Goal: Task Accomplishment & Management: Manage account settings

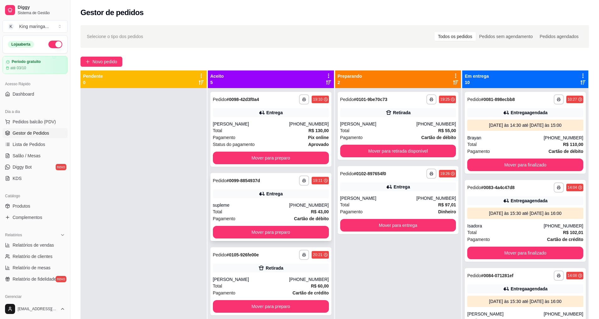
scroll to position [256, 0]
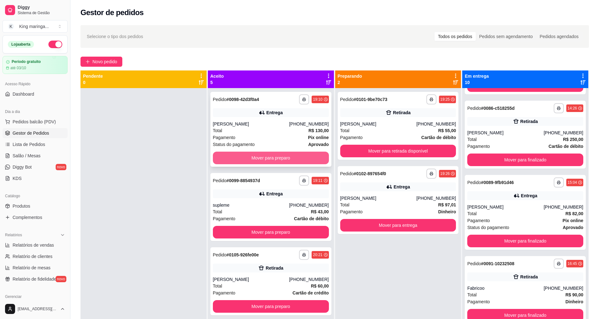
click at [272, 157] on button "Mover para preparo" at bounding box center [271, 158] width 116 height 13
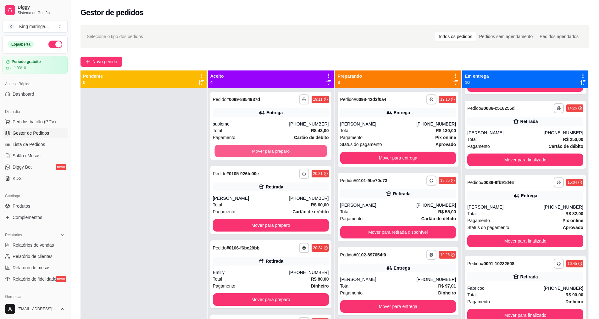
click at [272, 157] on button "Mover para preparo" at bounding box center [271, 151] width 113 height 12
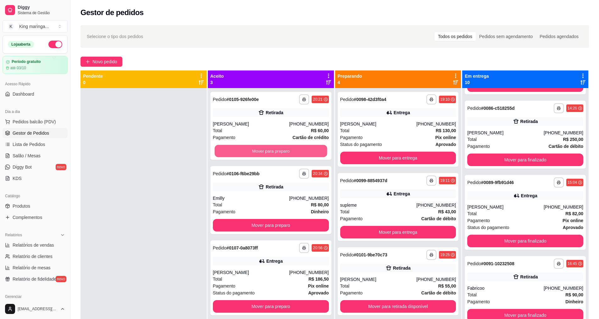
click at [272, 157] on button "Mover para preparo" at bounding box center [271, 151] width 113 height 12
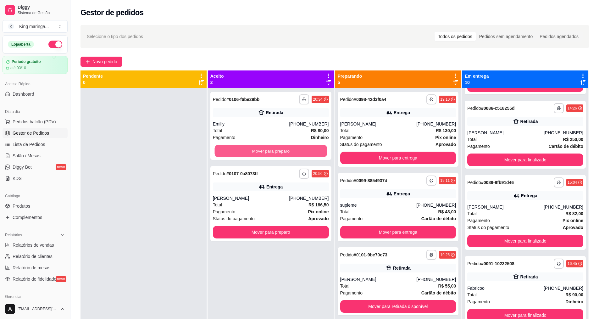
click at [272, 157] on button "Mover para preparo" at bounding box center [271, 151] width 113 height 12
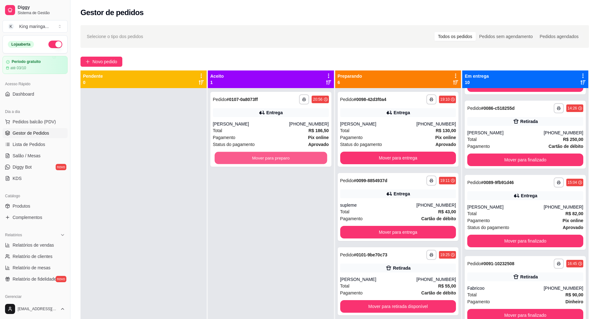
click at [272, 157] on button "Mover para preparo" at bounding box center [271, 158] width 113 height 12
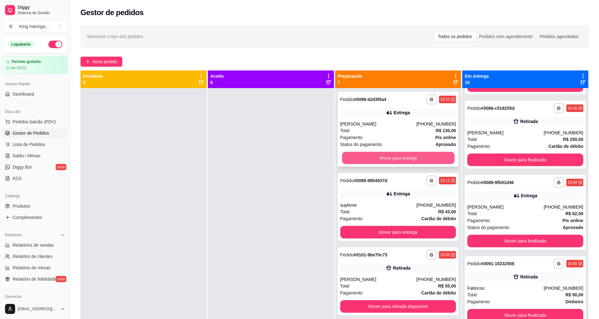
click at [393, 161] on button "Mover para entrega" at bounding box center [398, 158] width 113 height 12
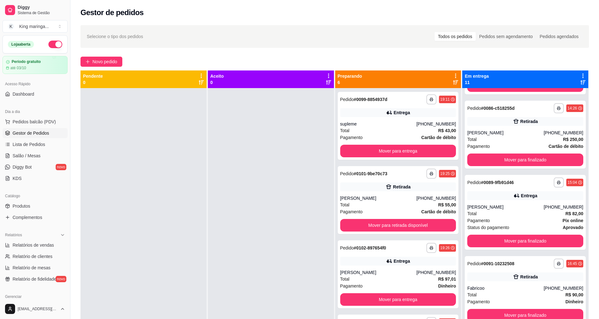
click at [393, 161] on div "**********" at bounding box center [398, 247] width 126 height 319
click at [397, 154] on button "Mover para entrega" at bounding box center [398, 151] width 116 height 13
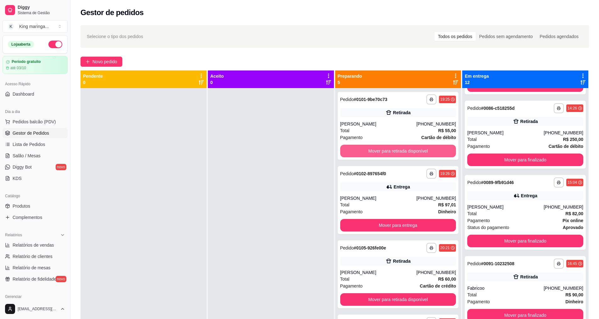
click at [397, 154] on button "Mover para retirada disponível" at bounding box center [398, 151] width 116 height 13
click at [397, 154] on button "Mover para entrega" at bounding box center [398, 151] width 116 height 13
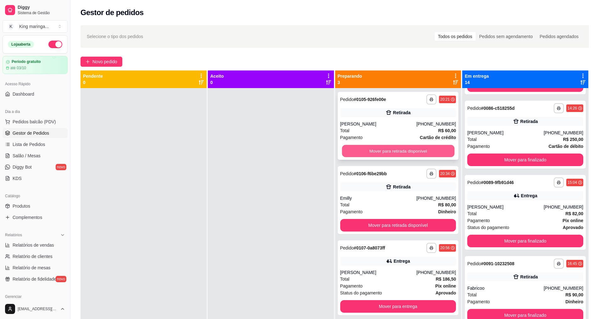
click at [400, 150] on button "Mover para retirada disponível" at bounding box center [398, 151] width 113 height 12
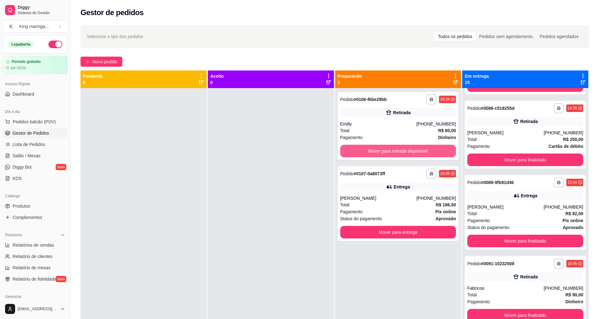
click at [400, 150] on button "Mover para retirada disponível" at bounding box center [398, 151] width 116 height 13
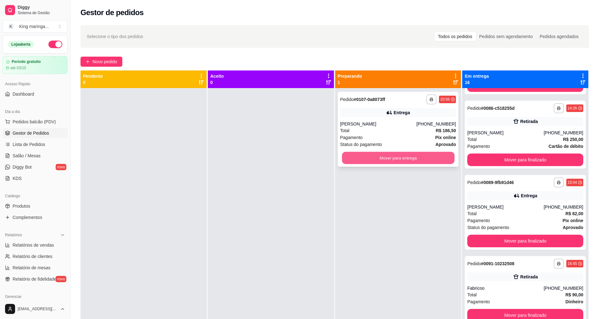
click at [401, 162] on button "Mover para entrega" at bounding box center [398, 158] width 113 height 12
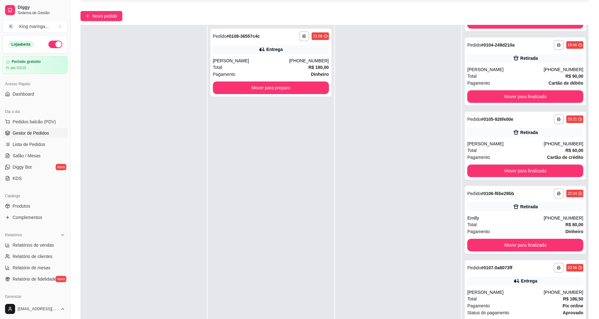
scroll to position [96, 0]
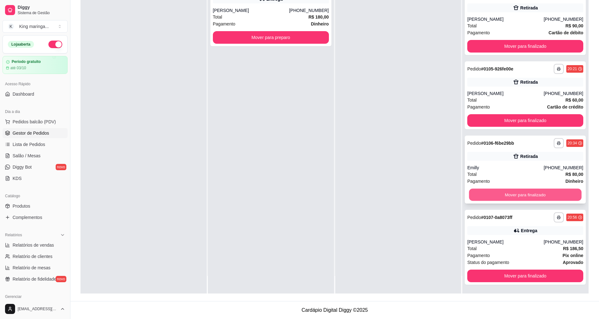
click at [516, 196] on button "Mover para finalizado" at bounding box center [525, 195] width 113 height 12
click at [516, 196] on button "Mover para finalizado" at bounding box center [526, 194] width 116 height 13
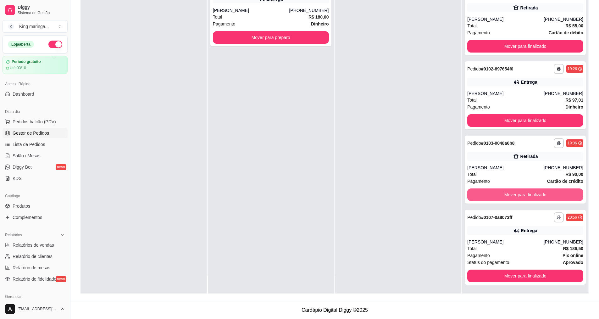
scroll to position [796, 0]
click at [516, 196] on button "Mover para finalizado" at bounding box center [525, 195] width 113 height 12
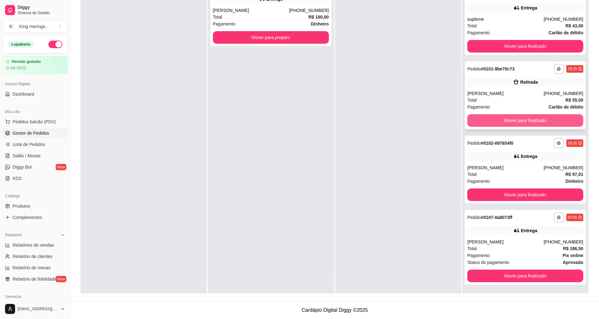
click at [506, 121] on button "Mover para finalizado" at bounding box center [526, 120] width 116 height 13
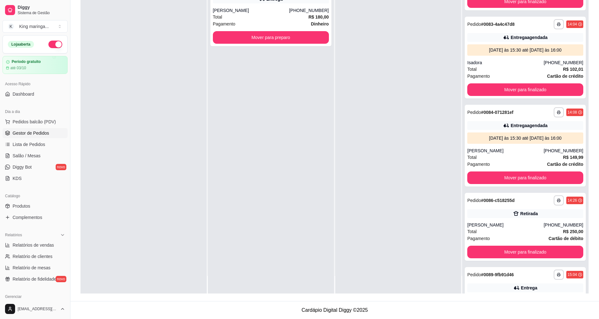
scroll to position [113, 0]
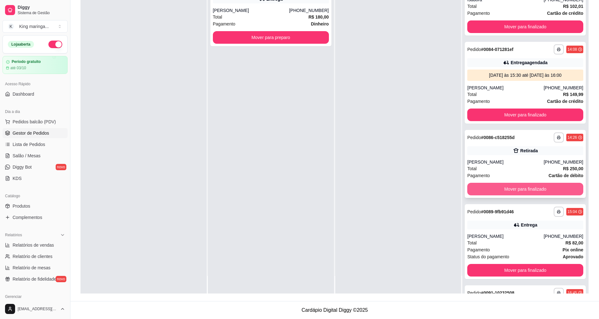
click at [506, 188] on button "Mover para finalizado" at bounding box center [526, 189] width 116 height 13
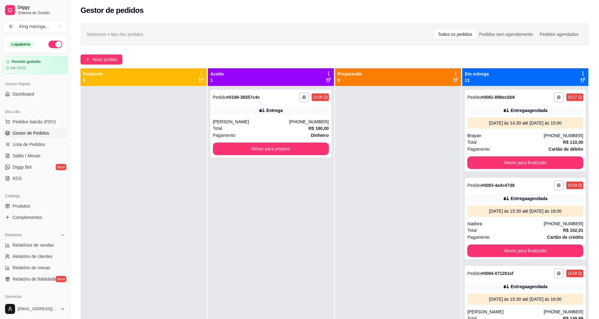
scroll to position [0, 0]
